Goal: Task Accomplishment & Management: Use online tool/utility

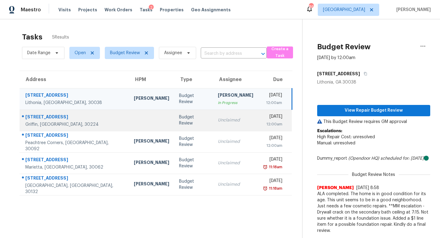
click at [213, 127] on td "Unclaimed" at bounding box center [235, 119] width 45 height 21
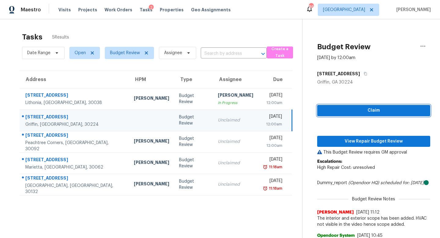
click at [339, 111] on span "Claim" at bounding box center [373, 111] width 103 height 8
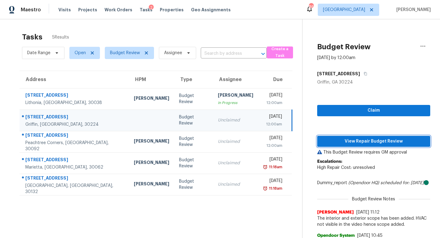
click at [360, 142] on span "View Repair Budget Review" at bounding box center [373, 141] width 103 height 8
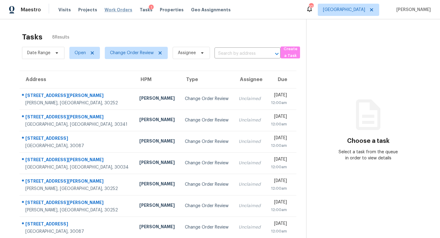
click at [116, 11] on span "Work Orders" at bounding box center [118, 10] width 28 height 6
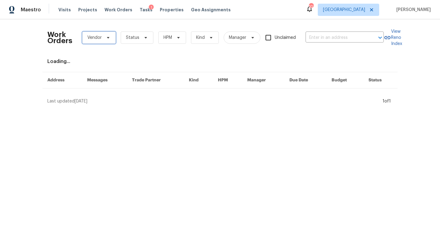
click at [90, 40] on span "Vendor" at bounding box center [94, 38] width 14 height 6
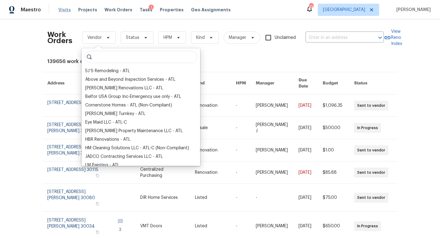
click at [67, 10] on span "Visits" at bounding box center [64, 10] width 13 height 6
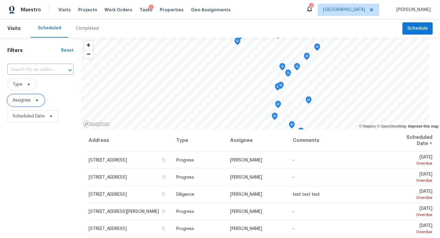
click at [24, 100] on span "Assignee" at bounding box center [22, 100] width 18 height 6
type input "kenroy.hoilett@opendoor.com"
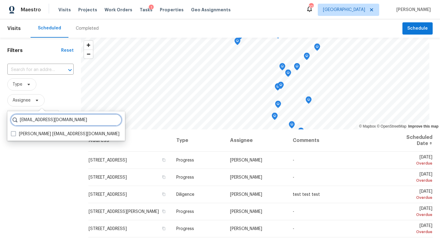
scroll to position [0, 0]
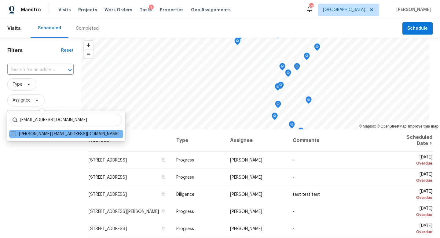
click at [48, 133] on label "Kenroy Hoilett kenroy.hoilett@opendoor.com" at bounding box center [65, 134] width 108 height 6
click at [15, 133] on input "Kenroy Hoilett kenroy.hoilett@opendoor.com" at bounding box center [13, 133] width 4 height 4
checkbox input "true"
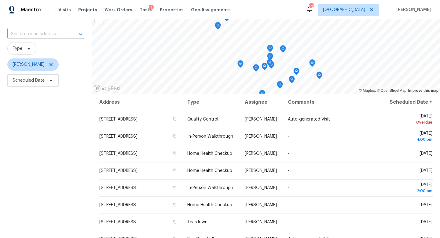
scroll to position [36, 0]
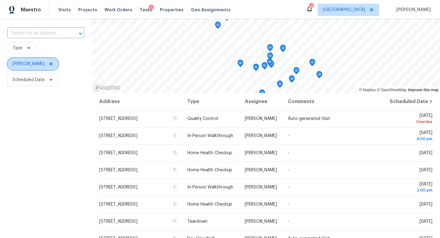
click at [49, 64] on icon at bounding box center [50, 63] width 3 height 3
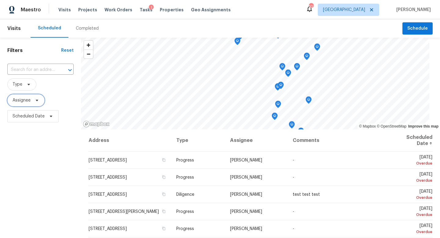
click at [30, 101] on span "Assignee" at bounding box center [22, 100] width 18 height 6
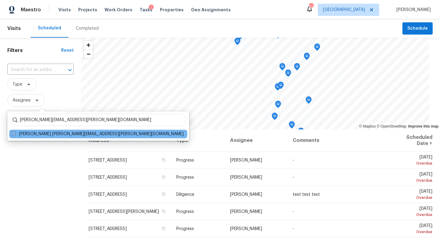
type input "tyler.payne@Opendoor.com"
click at [59, 132] on label "Tyler Payne tyler.payne@opendoor.com" at bounding box center [97, 134] width 173 height 6
click at [15, 132] on input "Tyler Payne tyler.payne@opendoor.com" at bounding box center [13, 133] width 4 height 4
checkbox input "true"
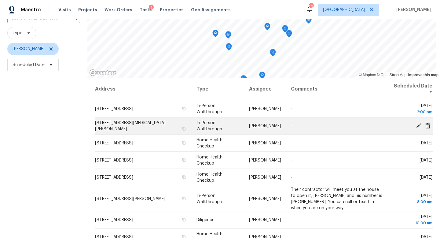
click at [419, 125] on icon at bounding box center [418, 125] width 5 height 5
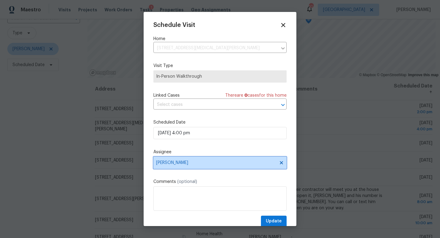
click at [181, 160] on span "Tyler Payne" at bounding box center [219, 162] width 133 height 12
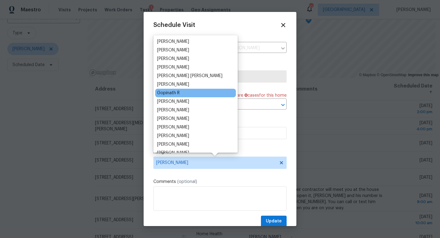
scroll to position [16, 0]
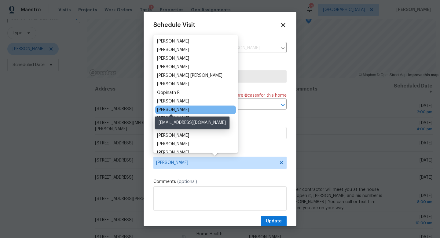
click at [173, 109] on div "[PERSON_NAME]" at bounding box center [173, 110] width 32 height 6
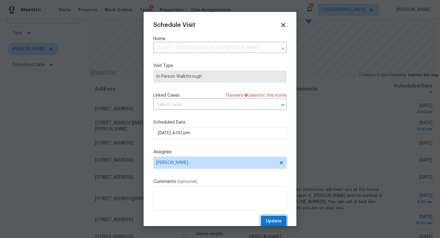
click at [273, 217] on button "Update" at bounding box center [274, 220] width 26 height 11
